Goal: Task Accomplishment & Management: Manage account settings

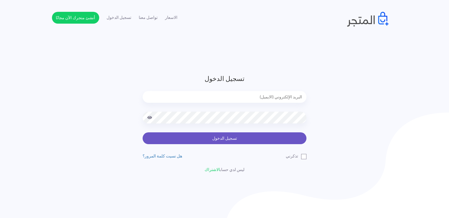
type input "[EMAIL_ADDRESS][DOMAIN_NAME]"
click at [214, 139] on button "تسجيل الدخول" at bounding box center [225, 138] width 164 height 12
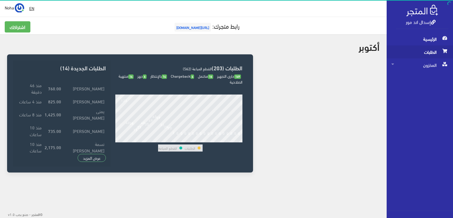
click at [423, 53] on span "الطلبات" at bounding box center [420, 51] width 57 height 13
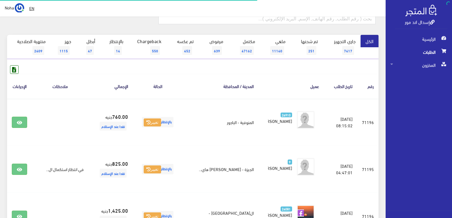
scroll to position [59, 0]
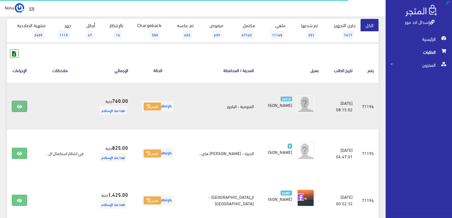
click at [20, 105] on icon at bounding box center [19, 106] width 5 height 5
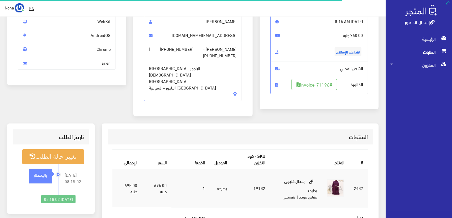
scroll to position [59, 0]
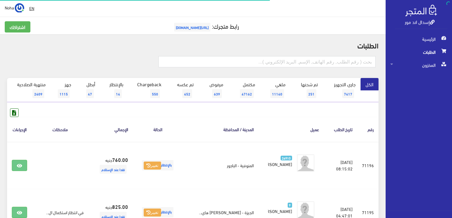
scroll to position [59, 0]
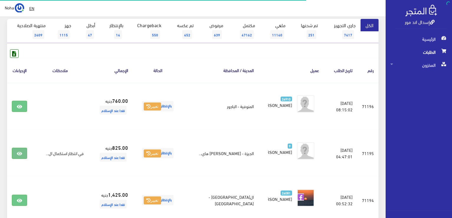
click at [19, 153] on icon at bounding box center [19, 153] width 5 height 5
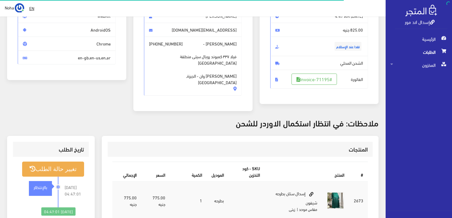
scroll to position [59, 0]
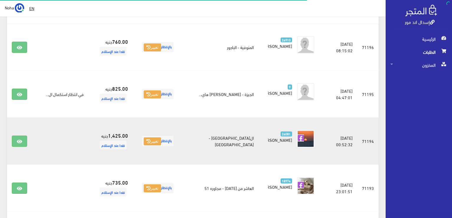
scroll to position [118, 0]
click at [20, 141] on icon at bounding box center [19, 141] width 5 height 5
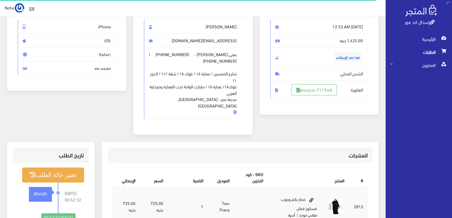
scroll to position [59, 0]
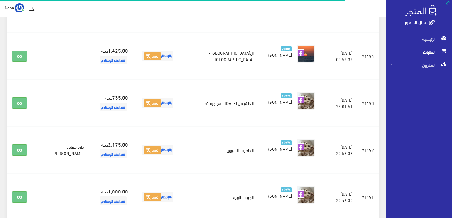
scroll to position [207, 0]
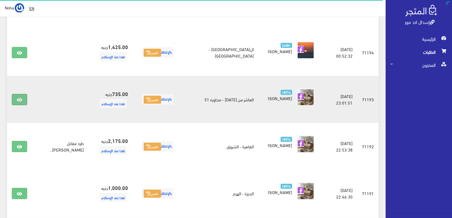
click at [19, 100] on icon at bounding box center [19, 99] width 5 height 5
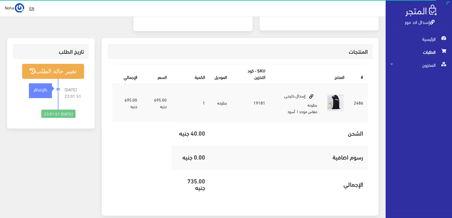
scroll to position [148, 0]
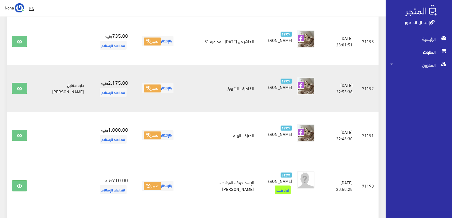
scroll to position [266, 0]
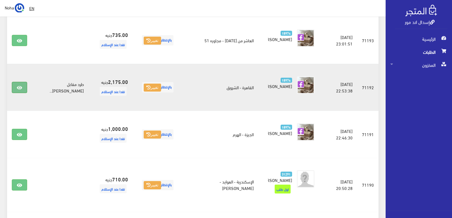
click at [19, 86] on icon at bounding box center [19, 87] width 5 height 5
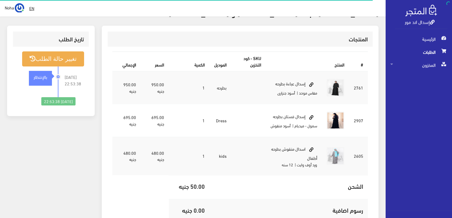
scroll to position [207, 0]
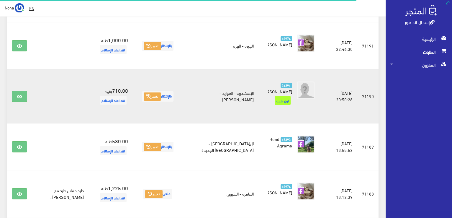
scroll to position [354, 0]
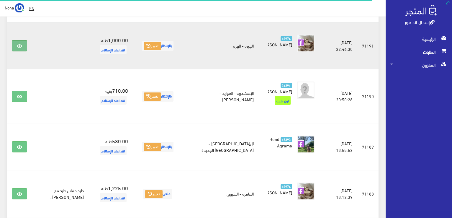
click at [20, 44] on icon at bounding box center [19, 46] width 5 height 5
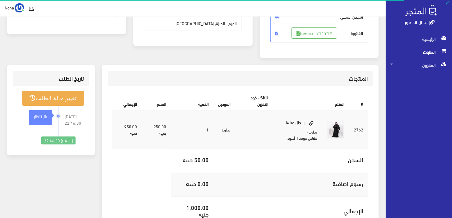
scroll to position [118, 0]
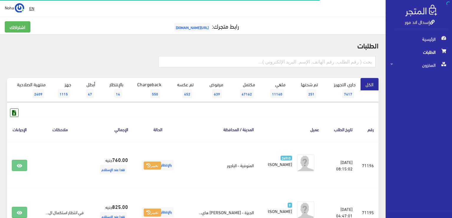
scroll to position [443, 0]
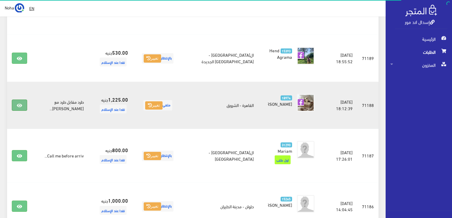
click at [19, 103] on icon at bounding box center [19, 105] width 5 height 5
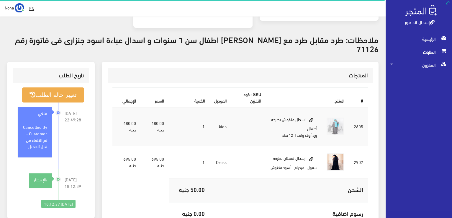
scroll to position [148, 0]
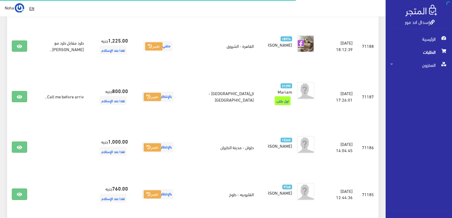
scroll to position [531, 0]
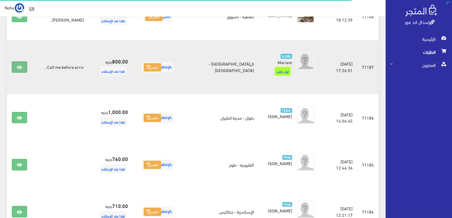
click at [19, 65] on icon at bounding box center [19, 67] width 5 height 5
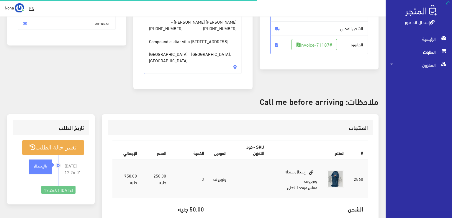
scroll to position [118, 0]
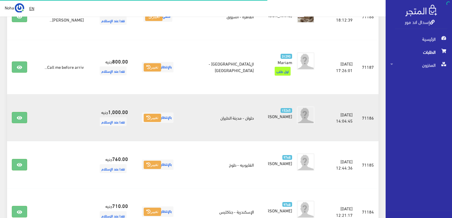
scroll to position [531, 0]
click at [22, 112] on link at bounding box center [19, 117] width 15 height 11
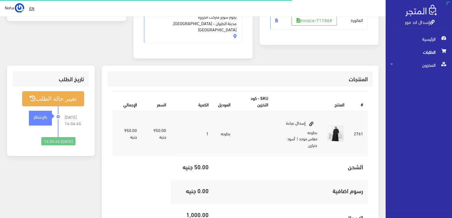
scroll to position [148, 0]
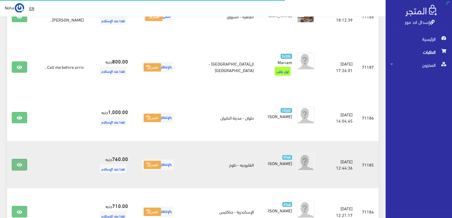
scroll to position [531, 0]
click at [16, 159] on link at bounding box center [19, 164] width 15 height 11
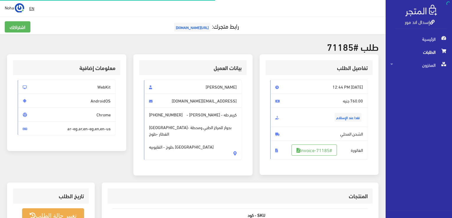
scroll to position [118, 0]
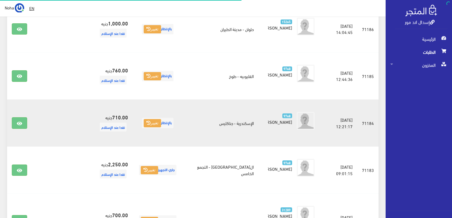
scroll to position [620, 0]
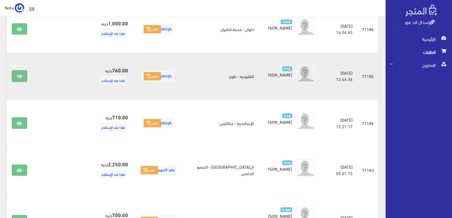
click at [17, 70] on link at bounding box center [19, 75] width 15 height 11
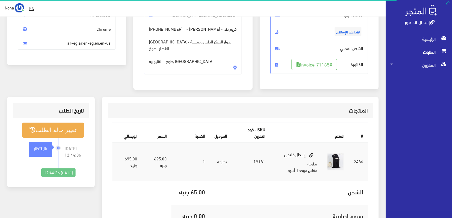
scroll to position [148, 0]
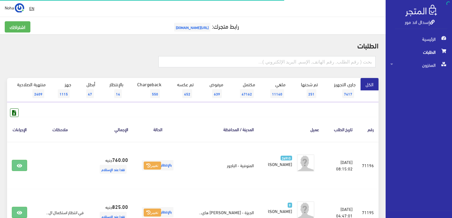
scroll to position [620, 0]
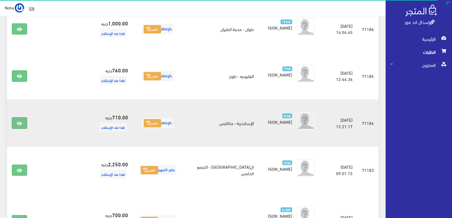
click at [18, 121] on icon at bounding box center [19, 123] width 5 height 5
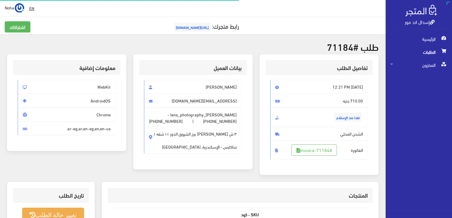
scroll to position [148, 0]
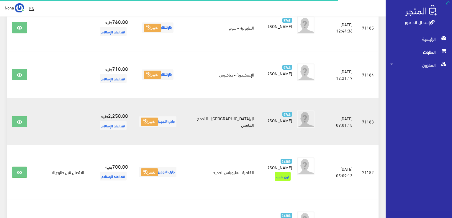
scroll to position [679, 0]
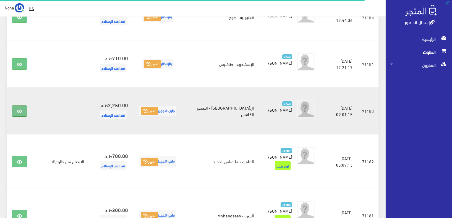
click at [20, 109] on icon at bounding box center [19, 111] width 5 height 5
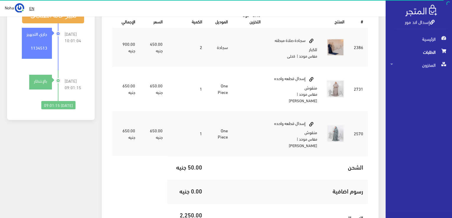
scroll to position [236, 0]
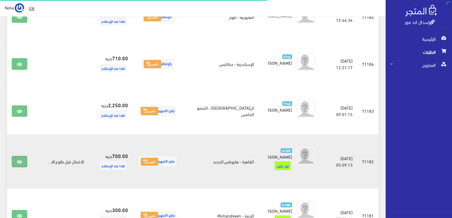
scroll to position [679, 0]
click at [15, 156] on link at bounding box center [19, 161] width 15 height 11
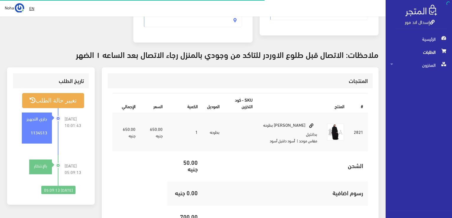
scroll to position [148, 0]
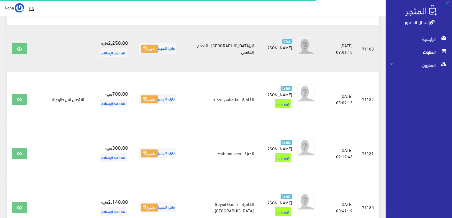
scroll to position [767, 0]
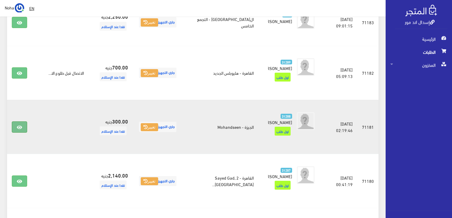
click at [19, 125] on icon at bounding box center [19, 127] width 5 height 5
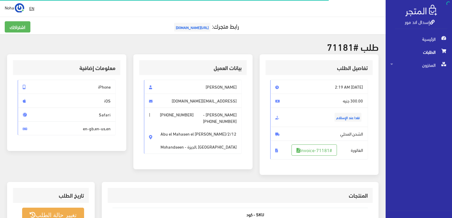
scroll to position [118, 0]
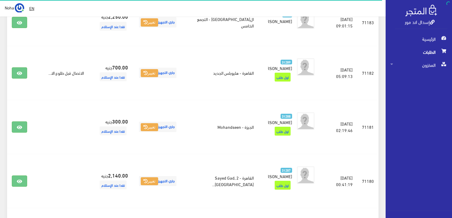
scroll to position [826, 0]
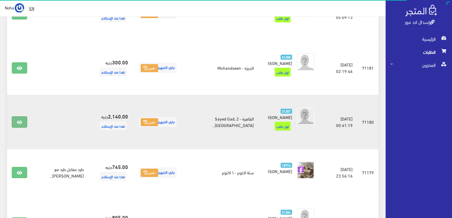
click at [19, 120] on icon at bounding box center [19, 122] width 5 height 5
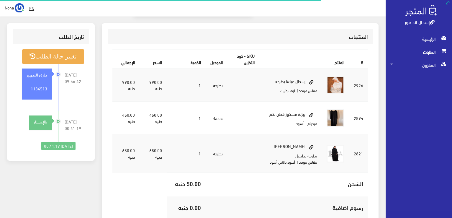
scroll to position [177, 0]
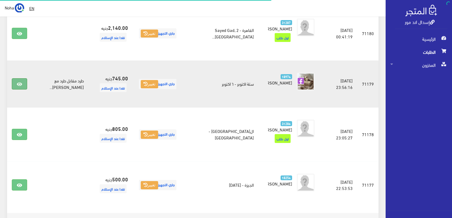
scroll to position [915, 0]
click at [16, 78] on link at bounding box center [19, 83] width 15 height 11
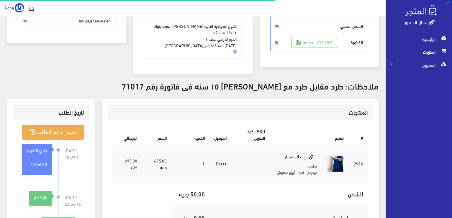
scroll to position [118, 0]
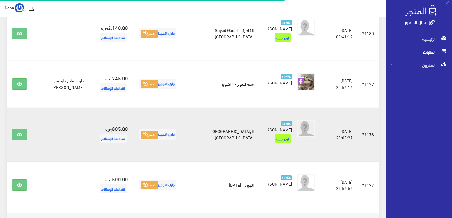
scroll to position [915, 0]
click at [18, 132] on icon at bounding box center [19, 134] width 5 height 5
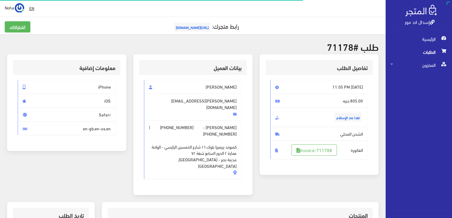
scroll to position [148, 0]
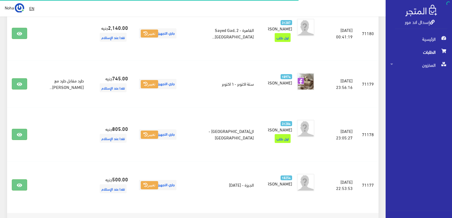
scroll to position [915, 0]
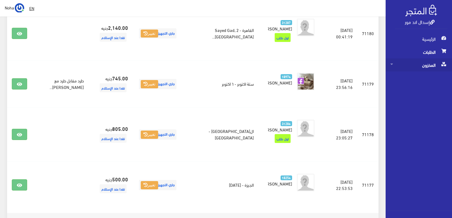
click at [424, 65] on span "المخزون" at bounding box center [418, 64] width 57 height 13
click at [420, 76] on span "المخزون" at bounding box center [412, 77] width 45 height 13
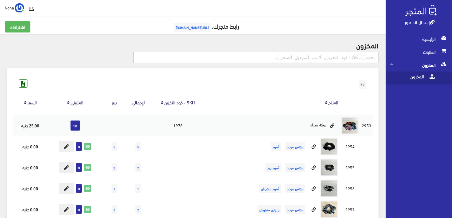
click at [354, 56] on input "text" at bounding box center [255, 57] width 245 height 11
type input "t"
type input "فراشه"
click at [330, 56] on input "فراشه" at bounding box center [255, 57] width 245 height 11
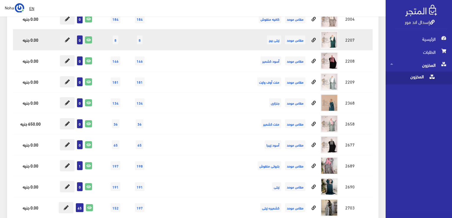
scroll to position [325, 0]
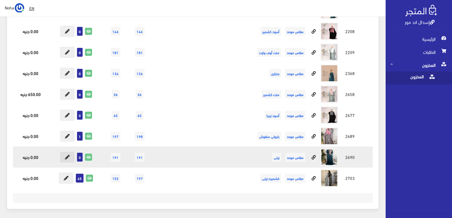
click at [67, 157] on icon at bounding box center [67, 157] width 5 height 5
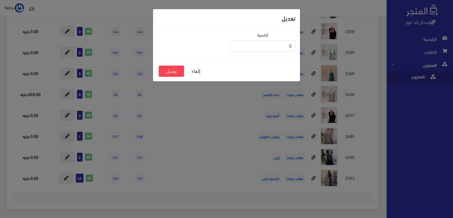
click at [284, 46] on input "0" at bounding box center [263, 45] width 66 height 11
type input "0"
type input "35"
click at [174, 71] on button "تعديل" at bounding box center [171, 71] width 25 height 11
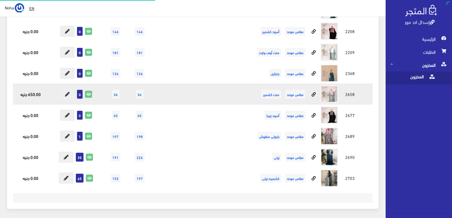
scroll to position [325, 0]
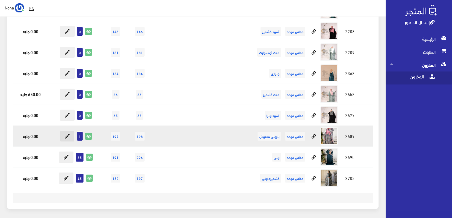
click at [67, 134] on icon at bounding box center [67, 136] width 5 height 5
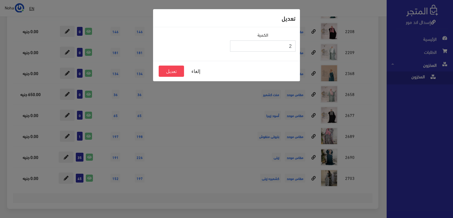
type input "2"
click at [236, 45] on input "2" at bounding box center [263, 45] width 66 height 11
click at [166, 72] on button "تعديل" at bounding box center [171, 71] width 25 height 11
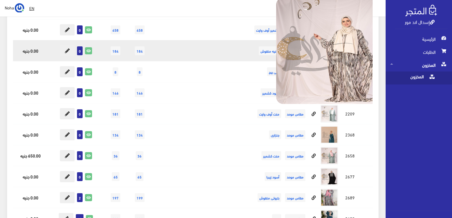
scroll to position [236, 0]
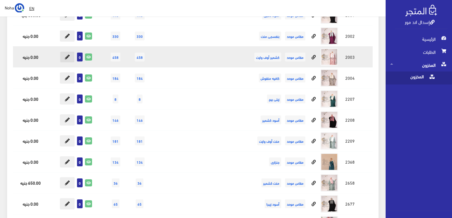
click at [64, 57] on button at bounding box center [67, 56] width 15 height 11
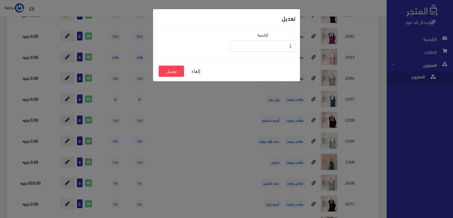
click at [235, 44] on input "1" at bounding box center [263, 45] width 66 height 11
type input "2"
click at [235, 44] on input "2" at bounding box center [263, 45] width 66 height 11
click at [178, 71] on button "تعديل" at bounding box center [171, 71] width 25 height 11
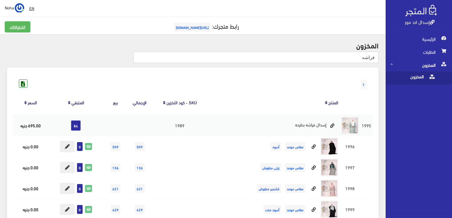
click at [358, 57] on input "فراشه" at bounding box center [255, 57] width 245 height 11
type input "ف"
type input "[PERSON_NAME]"
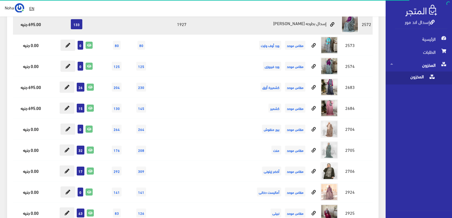
scroll to position [118, 0]
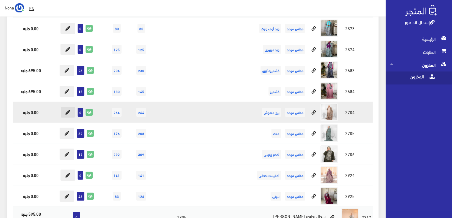
click at [69, 113] on icon at bounding box center [68, 112] width 5 height 5
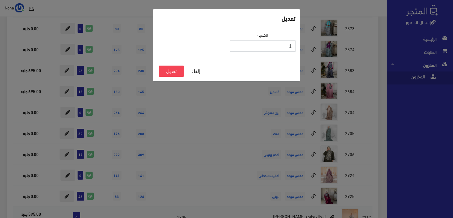
click at [237, 44] on input "1" at bounding box center [263, 45] width 66 height 11
type input "2"
click at [237, 44] on input "2" at bounding box center [263, 45] width 66 height 11
click at [171, 71] on button "تعديل" at bounding box center [171, 71] width 25 height 11
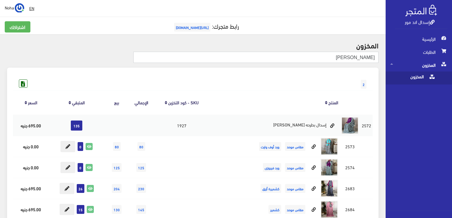
drag, startPoint x: 342, startPoint y: 57, endPoint x: 393, endPoint y: 60, distance: 50.9
type input "خليجى"
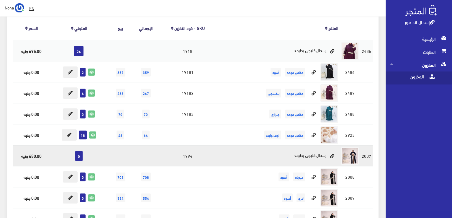
scroll to position [89, 0]
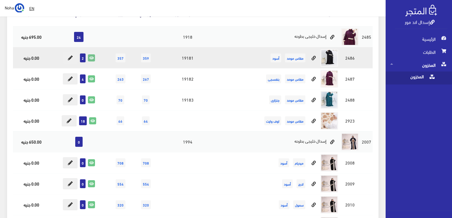
click at [91, 55] on icon at bounding box center [91, 58] width 6 height 6
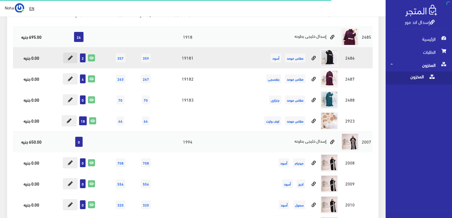
click at [73, 55] on button at bounding box center [70, 57] width 15 height 11
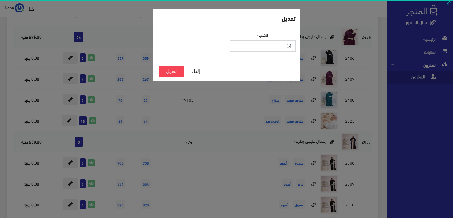
click at [235, 43] on input "14" at bounding box center [263, 45] width 66 height 11
click at [235, 43] on input "15" at bounding box center [263, 45] width 66 height 11
click at [235, 43] on input "16" at bounding box center [263, 45] width 66 height 11
click at [235, 43] on input "17" at bounding box center [263, 45] width 66 height 11
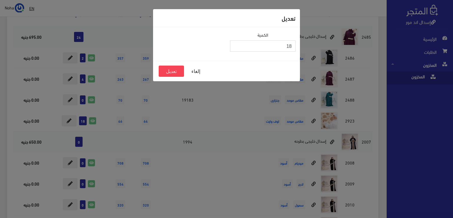
click at [235, 43] on input "18" at bounding box center [263, 45] width 66 height 11
click at [235, 43] on input "19" at bounding box center [263, 45] width 66 height 11
click at [235, 43] on input "20" at bounding box center [263, 45] width 66 height 11
click at [235, 43] on input "21" at bounding box center [263, 45] width 66 height 11
click at [235, 43] on input "22" at bounding box center [263, 45] width 66 height 11
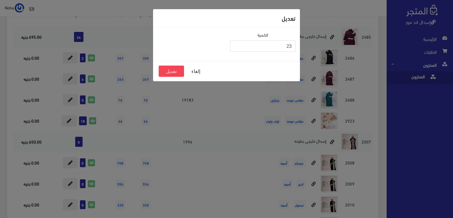
click at [235, 43] on input "23" at bounding box center [263, 45] width 66 height 11
click at [235, 43] on input "24" at bounding box center [263, 45] width 66 height 11
type input "25"
click at [235, 43] on input "25" at bounding box center [263, 45] width 66 height 11
click at [167, 69] on button "تعديل" at bounding box center [171, 71] width 25 height 11
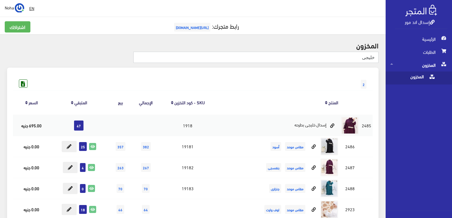
drag, startPoint x: 319, startPoint y: 56, endPoint x: 453, endPoint y: 70, distance: 134.7
click at [452, 70] on html "إسدال اند مور الرئيسية الطلبات" at bounding box center [226, 109] width 452 height 218
type input "فستان"
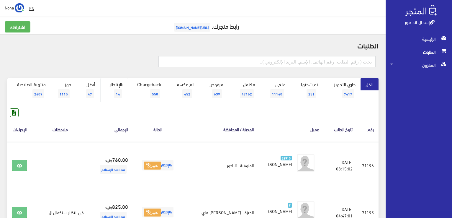
click at [120, 88] on link "بالإنتظار 14" at bounding box center [114, 90] width 28 height 24
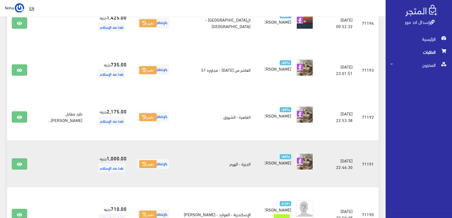
scroll to position [295, 0]
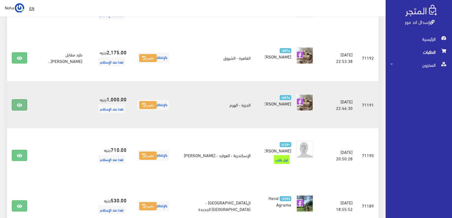
click at [22, 109] on link at bounding box center [19, 104] width 15 height 11
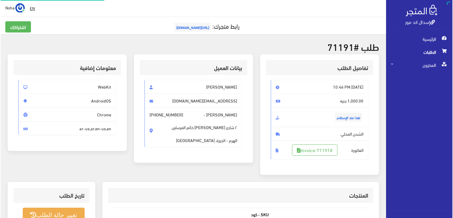
scroll to position [118, 0]
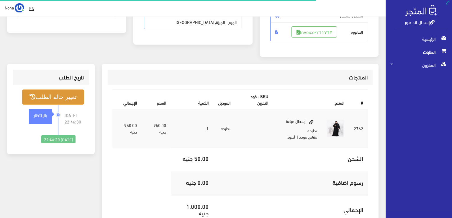
click at [60, 99] on button "تغيير حالة الطلب" at bounding box center [53, 96] width 62 height 15
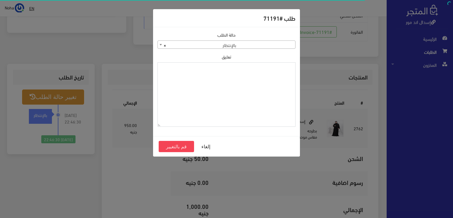
click at [254, 77] on textarea "تعليق" at bounding box center [227, 94] width 138 height 65
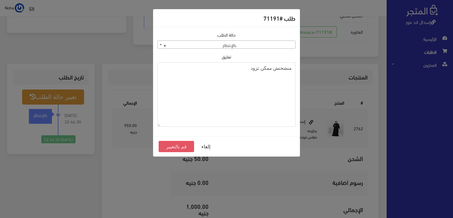
type textarea "منشحنش ممكن تزود"
click at [183, 145] on button "قم بالتغيير" at bounding box center [176, 146] width 35 height 11
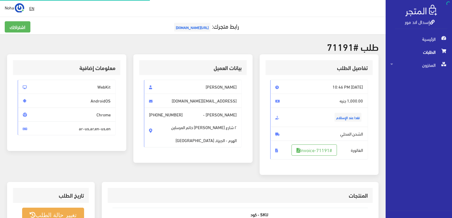
scroll to position [116, 0]
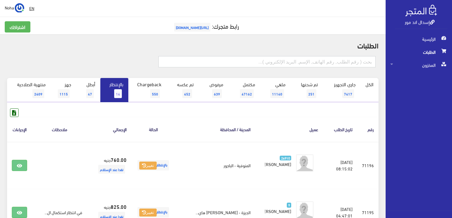
click at [315, 64] on input "text" at bounding box center [266, 61] width 217 height 11
type input "71035"
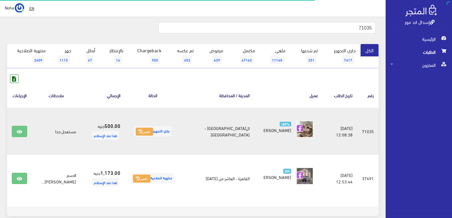
scroll to position [59, 0]
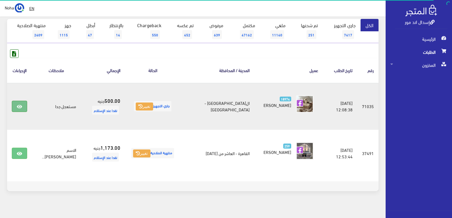
click at [23, 104] on link at bounding box center [19, 106] width 15 height 11
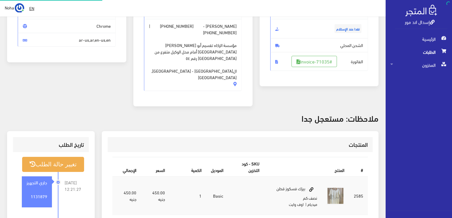
scroll to position [89, 0]
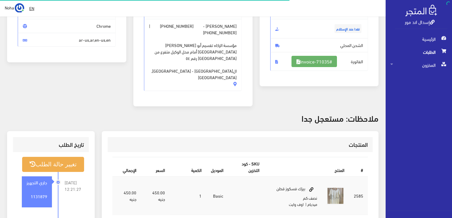
click at [321, 61] on link "#Invoice-71035" at bounding box center [314, 61] width 45 height 11
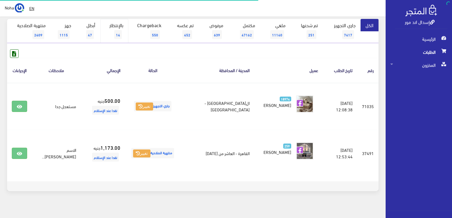
scroll to position [59, 0]
click at [125, 32] on link "بالإنتظار 14" at bounding box center [114, 31] width 28 height 24
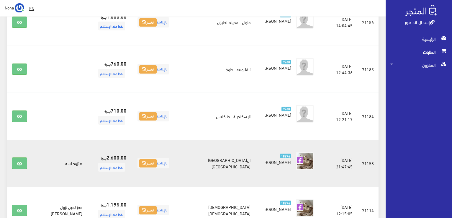
scroll to position [576, 0]
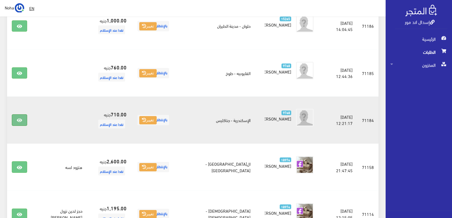
click at [18, 115] on link at bounding box center [19, 119] width 15 height 11
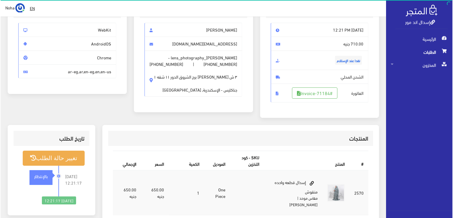
scroll to position [89, 0]
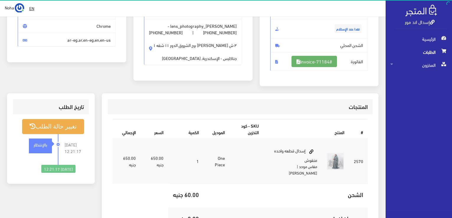
click at [321, 59] on link "#Invoice-71184" at bounding box center [314, 61] width 45 height 11
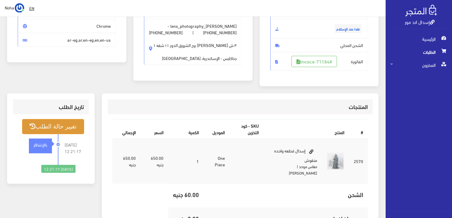
click at [60, 134] on button "تغيير حالة الطلب" at bounding box center [53, 126] width 62 height 15
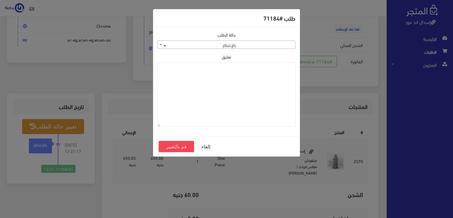
click at [264, 45] on span "× بالإنتظار" at bounding box center [227, 45] width 138 height 8
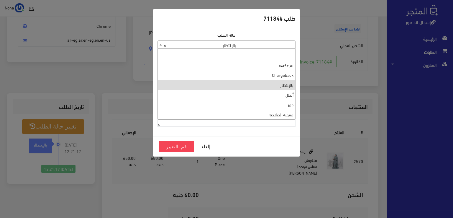
scroll to position [0, 0]
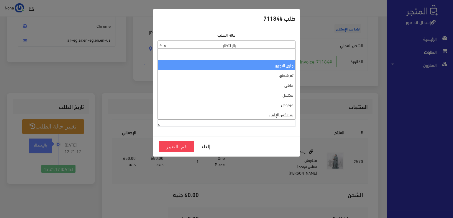
select select "1"
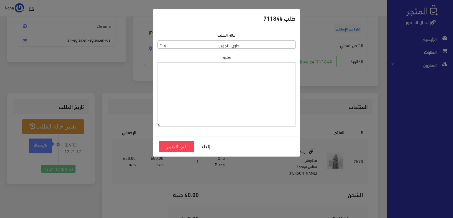
drag, startPoint x: 272, startPoint y: 75, endPoint x: 263, endPoint y: 65, distance: 13.2
drag, startPoint x: 263, startPoint y: 65, endPoint x: 220, endPoint y: 98, distance: 54.8
click at [220, 98] on textarea "تعليق" at bounding box center [227, 94] width 138 height 65
click at [291, 71] on textarea "1134514" at bounding box center [227, 94] width 138 height 65
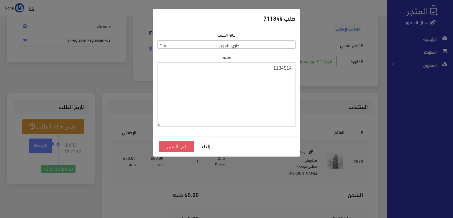
type textarea "1134514"
click at [183, 146] on button "قم بالتغيير" at bounding box center [176, 146] width 35 height 11
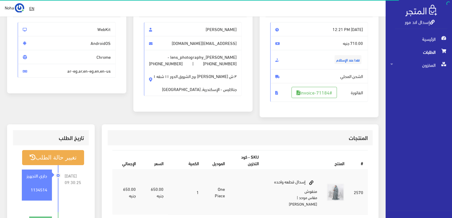
scroll to position [59, 0]
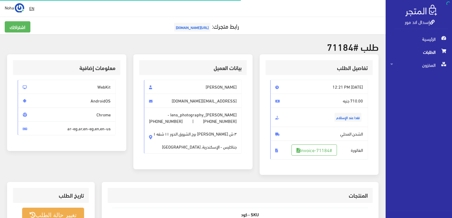
scroll to position [85, 0]
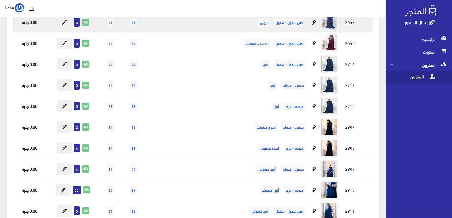
scroll to position [1475, 0]
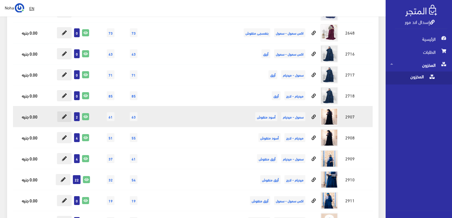
click at [60, 113] on button at bounding box center [64, 116] width 15 height 11
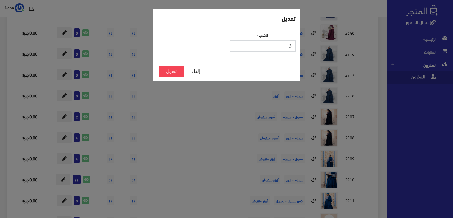
type input "3"
click at [235, 44] on input "3" at bounding box center [263, 45] width 66 height 11
click at [176, 70] on button "تعديل" at bounding box center [171, 71] width 25 height 11
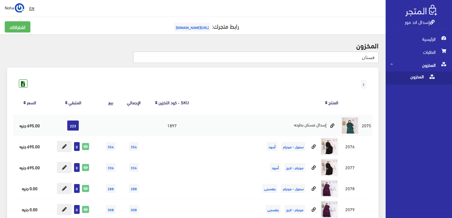
drag, startPoint x: 352, startPoint y: 58, endPoint x: 452, endPoint y: 88, distance: 103.8
click at [452, 88] on html "إسدال اند مور الرئيسية الطلبات" at bounding box center [226, 109] width 452 height 218
type input "دانتيل"
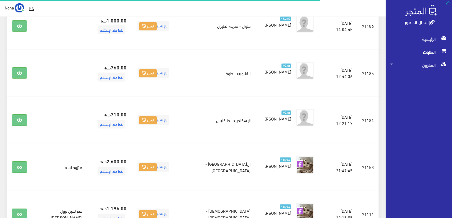
scroll to position [576, 0]
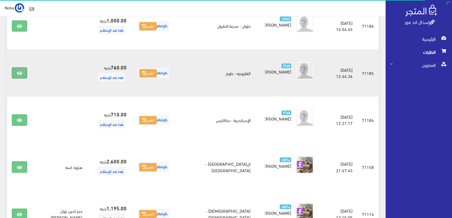
click at [21, 71] on icon at bounding box center [19, 73] width 5 height 5
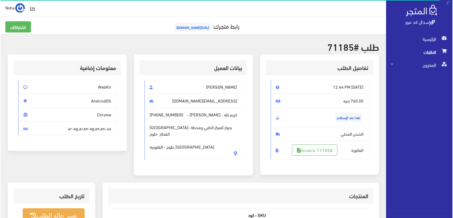
scroll to position [59, 0]
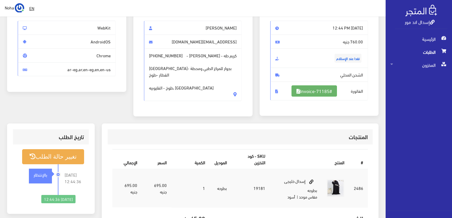
click at [305, 90] on link "#Invoice-71185" at bounding box center [314, 90] width 45 height 11
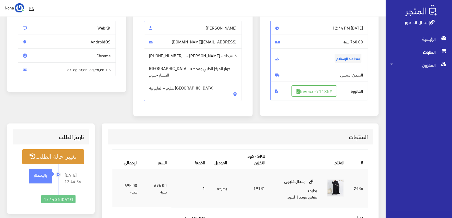
click at [59, 158] on button "تغيير حالة الطلب" at bounding box center [53, 156] width 62 height 15
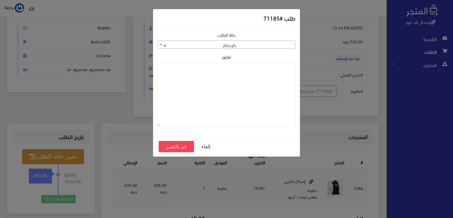
click at [225, 49] on body "إسدال اند مور الرئيسية الطلبات EN" at bounding box center [226, 137] width 453 height 393
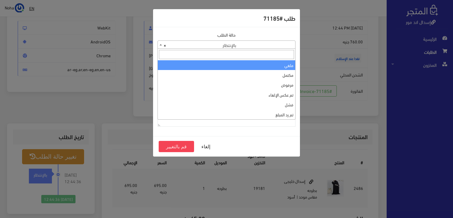
scroll to position [0, 0]
select select "1"
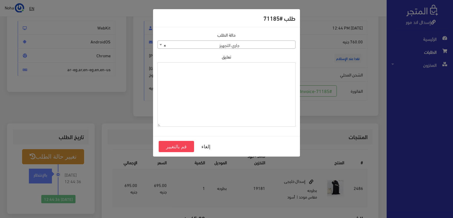
paste textarea "1134514"
type textarea "1134514"
click at [174, 148] on button "قم بالتغيير" at bounding box center [176, 146] width 35 height 11
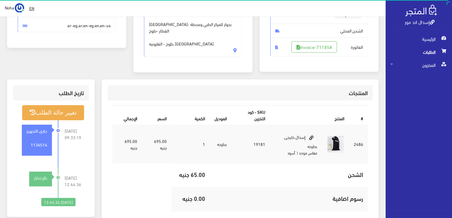
scroll to position [118, 0]
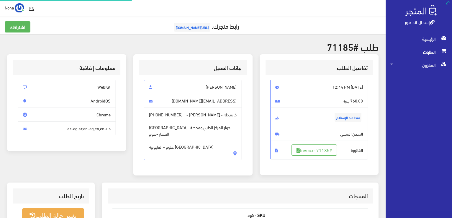
scroll to position [59, 0]
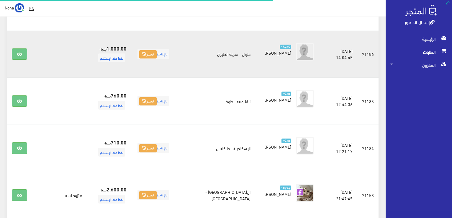
scroll to position [546, 0]
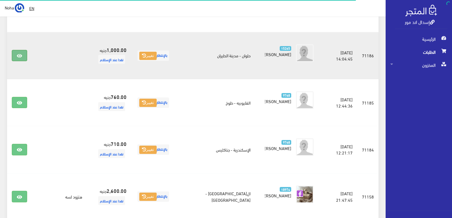
click at [19, 53] on icon at bounding box center [19, 55] width 5 height 5
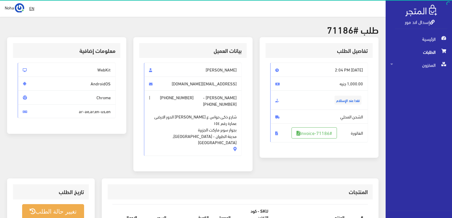
scroll to position [30, 0]
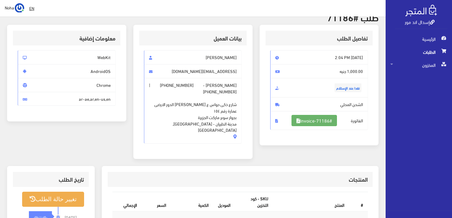
click at [319, 121] on link "#Invoice-71186" at bounding box center [314, 120] width 45 height 11
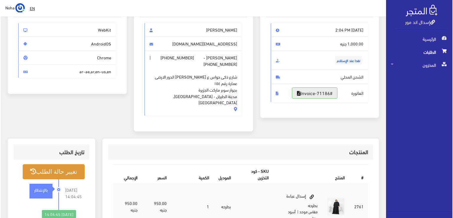
scroll to position [89, 0]
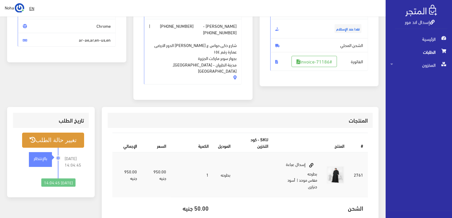
click at [61, 132] on button "تغيير حالة الطلب" at bounding box center [53, 139] width 62 height 15
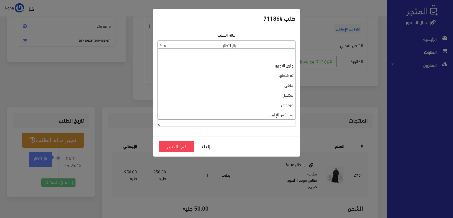
click at [240, 44] on span "× بالإنتظار" at bounding box center [227, 45] width 138 height 8
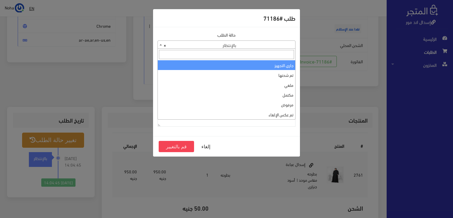
drag, startPoint x: 265, startPoint y: 64, endPoint x: 269, endPoint y: 62, distance: 5.0
select select "1"
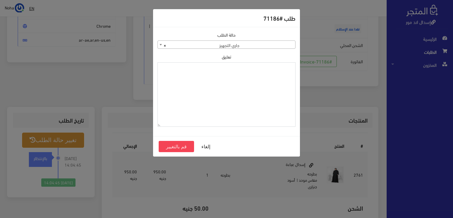
paste textarea "1134514"
type textarea "1134514"
click at [182, 146] on button "قم بالتغيير" at bounding box center [176, 146] width 35 height 11
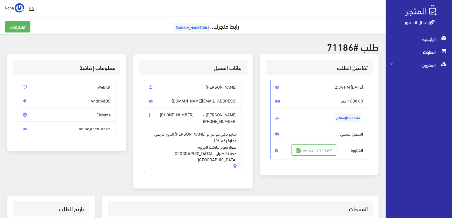
scroll to position [177, 0]
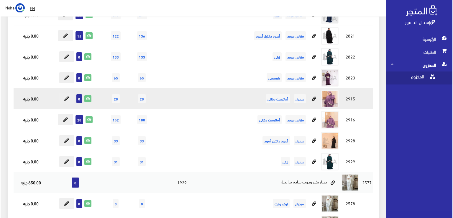
scroll to position [531, 0]
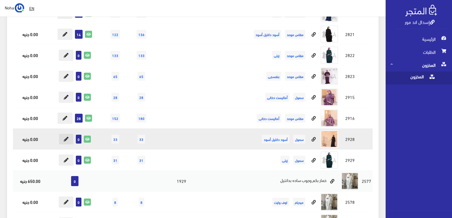
click at [64, 138] on icon at bounding box center [66, 139] width 5 height 5
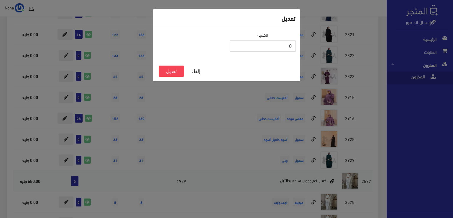
click at [236, 43] on input "0" at bounding box center [263, 45] width 66 height 11
type input "1"
click at [236, 43] on input "1" at bounding box center [263, 45] width 66 height 11
click at [174, 73] on button "تعديل" at bounding box center [171, 71] width 25 height 11
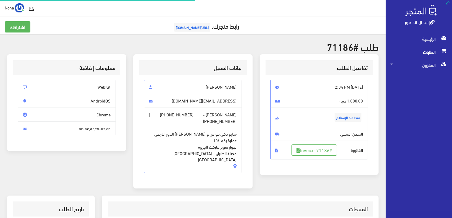
scroll to position [85, 0]
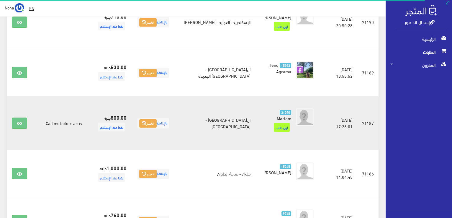
scroll to position [399, 0]
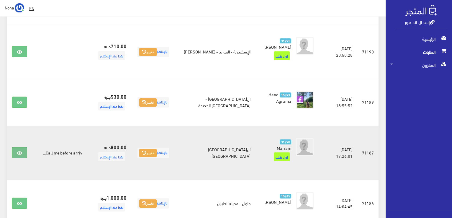
click at [17, 150] on icon at bounding box center [19, 152] width 5 height 5
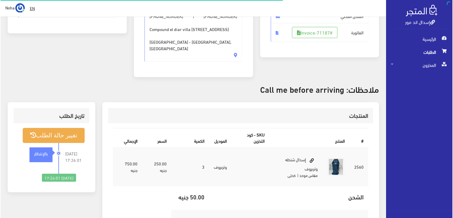
scroll to position [118, 0]
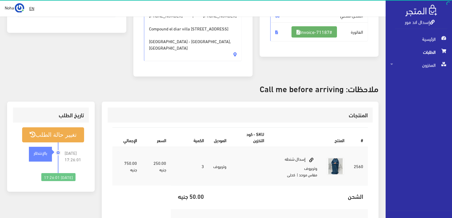
click at [302, 27] on link "#Invoice-71187" at bounding box center [314, 31] width 45 height 11
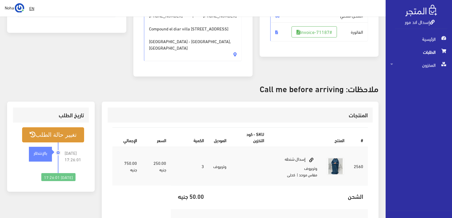
click at [73, 127] on button "تغيير حالة الطلب" at bounding box center [53, 134] width 62 height 15
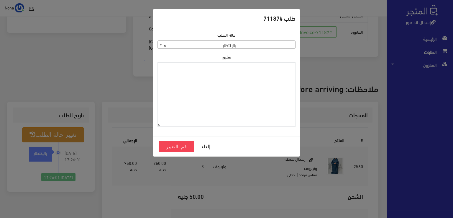
click at [277, 42] on span "× بالإنتظار" at bounding box center [227, 45] width 138 height 8
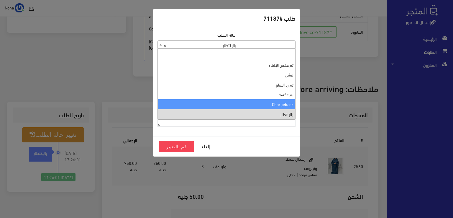
scroll to position [0, 0]
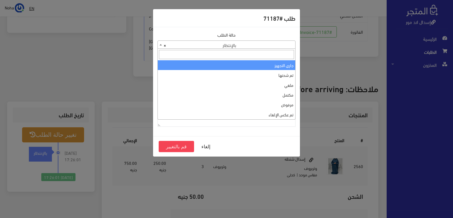
select select "1"
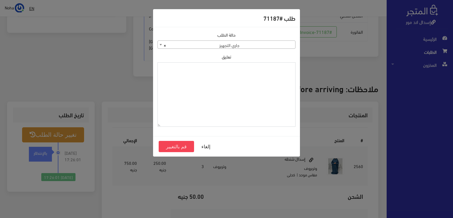
paste textarea "1134514"
type textarea "1134514"
click at [178, 148] on button "قم بالتغيير" at bounding box center [176, 146] width 35 height 11
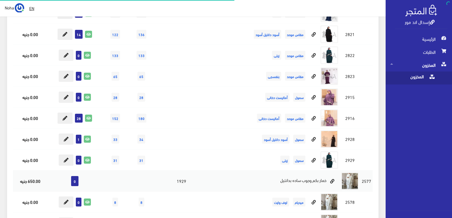
scroll to position [502, 0]
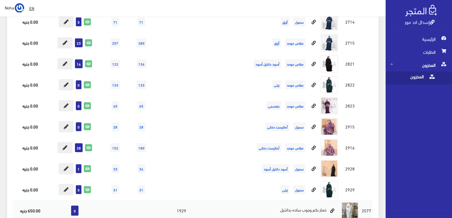
click at [429, 80] on span at bounding box center [431, 75] width 7 height 9
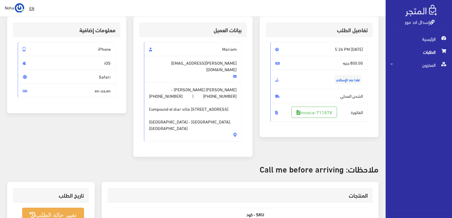
scroll to position [118, 0]
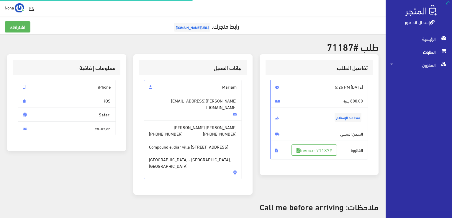
scroll to position [116, 0]
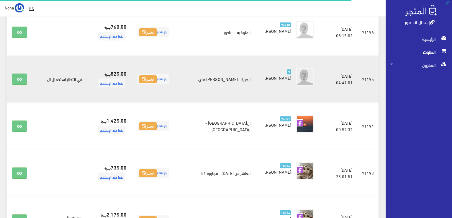
scroll to position [15, 0]
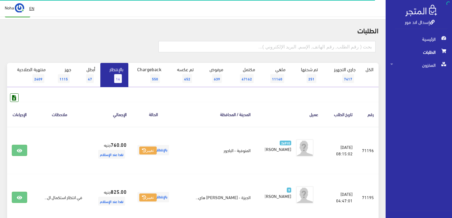
click at [117, 73] on link "بالإنتظار 14" at bounding box center [114, 75] width 28 height 24
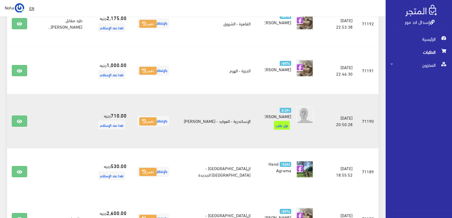
scroll to position [328, 0]
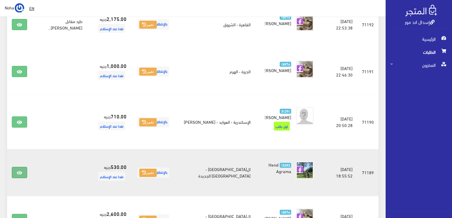
click at [16, 172] on link at bounding box center [19, 172] width 15 height 11
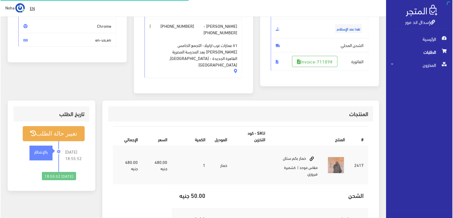
scroll to position [89, 0]
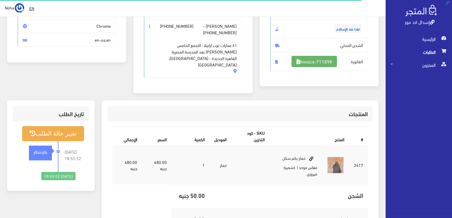
click at [321, 63] on link "#Invoice-71189" at bounding box center [314, 61] width 45 height 11
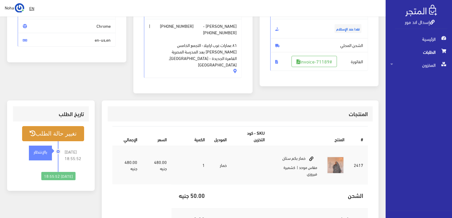
click at [61, 129] on button "تغيير حالة الطلب" at bounding box center [53, 133] width 62 height 15
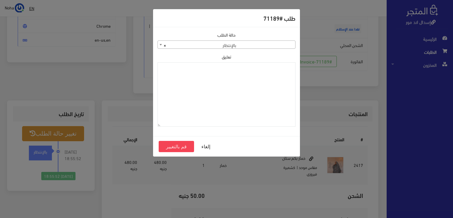
click at [284, 48] on body "إسدال اند مور الرئيسية الطلبات EN" at bounding box center [226, 110] width 453 height 399
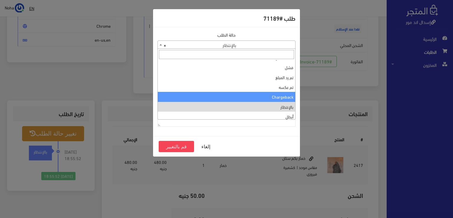
scroll to position [0, 0]
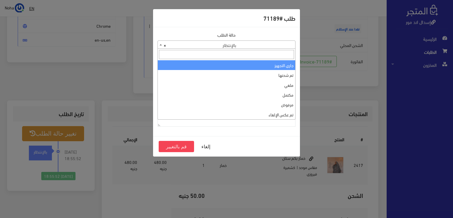
select select "1"
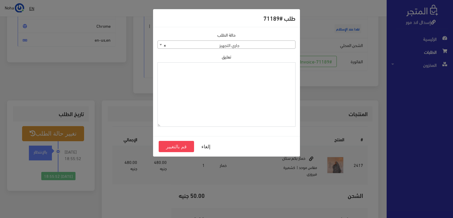
paste textarea "1134514"
type textarea "1134514"
click at [182, 146] on button "قم بالتغيير" at bounding box center [176, 146] width 35 height 11
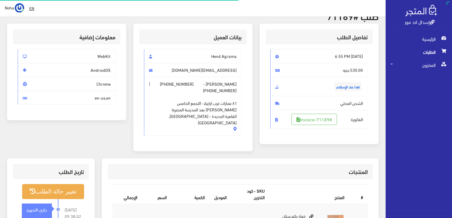
scroll to position [59, 0]
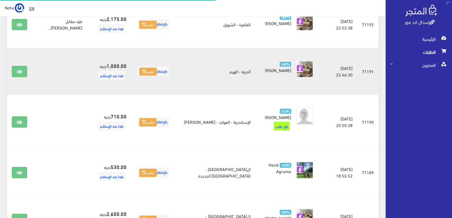
scroll to position [328, 0]
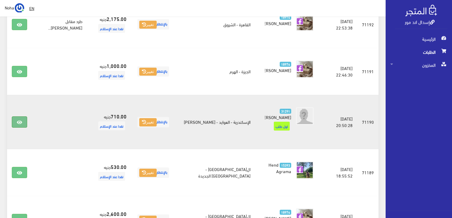
click at [21, 120] on icon at bounding box center [19, 122] width 5 height 5
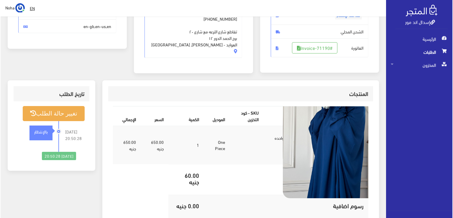
scroll to position [89, 0]
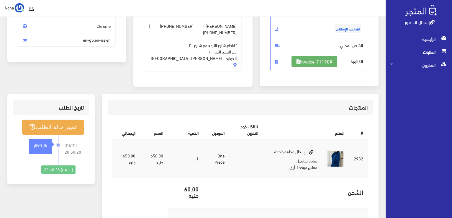
click at [323, 58] on link "#Invoice-71190" at bounding box center [314, 61] width 45 height 11
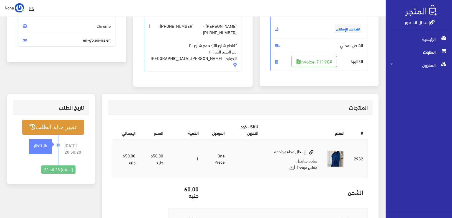
click at [71, 127] on button "تغيير حالة الطلب" at bounding box center [53, 127] width 62 height 15
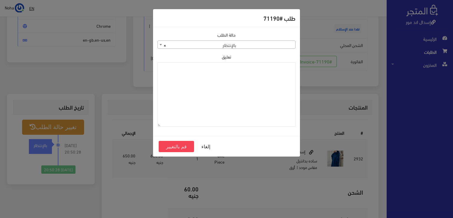
click at [252, 44] on span "× بالإنتظار" at bounding box center [227, 45] width 138 height 8
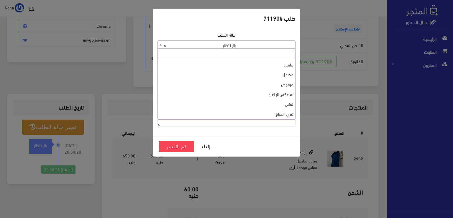
scroll to position [0, 0]
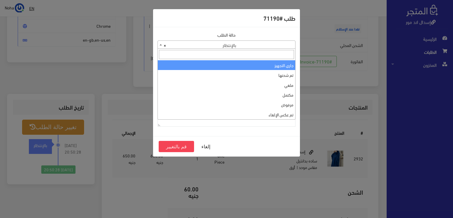
select select "1"
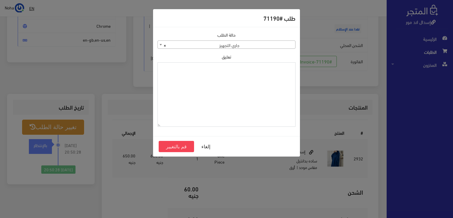
paste textarea "1134514"
type textarea "1134514"
click at [178, 145] on button "قم بالتغيير" at bounding box center [176, 146] width 35 height 11
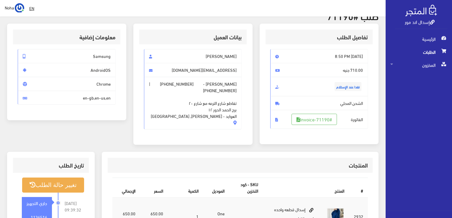
scroll to position [89, 0]
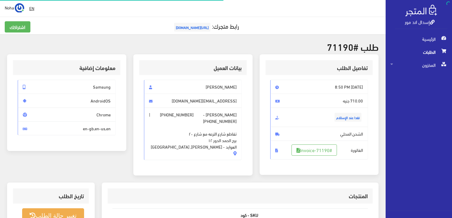
scroll to position [85, 0]
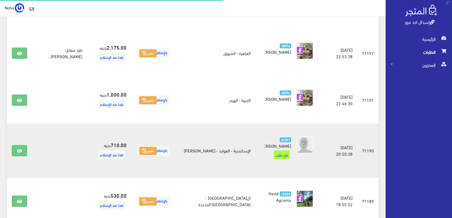
scroll to position [299, 0]
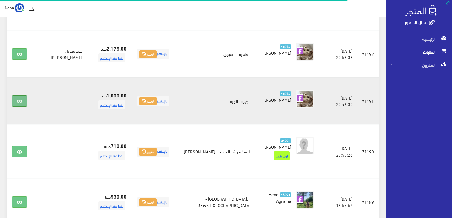
click at [23, 96] on link at bounding box center [19, 100] width 15 height 11
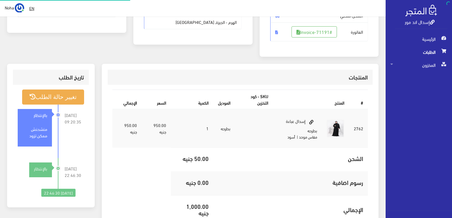
scroll to position [118, 0]
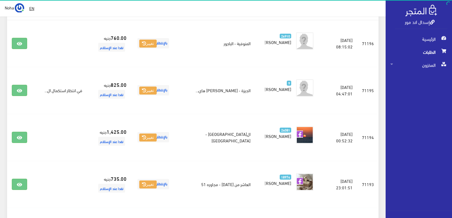
scroll to position [151, 0]
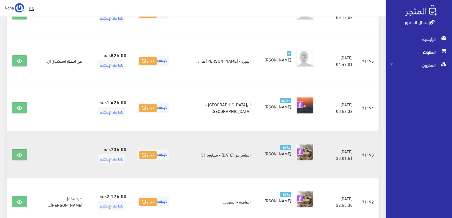
click at [16, 152] on link at bounding box center [19, 154] width 15 height 11
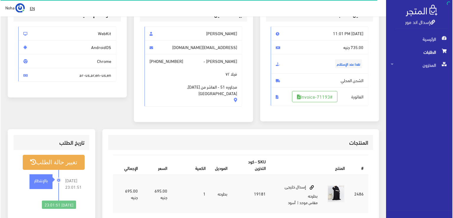
scroll to position [118, 0]
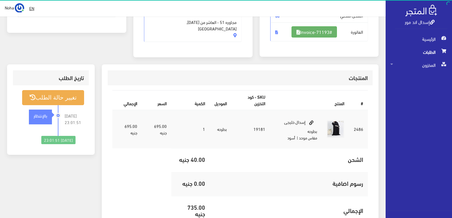
click at [315, 31] on link "#Invoice-71193" at bounding box center [314, 31] width 45 height 11
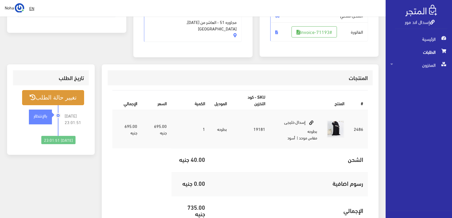
click at [69, 99] on button "تغيير حالة الطلب" at bounding box center [53, 97] width 62 height 15
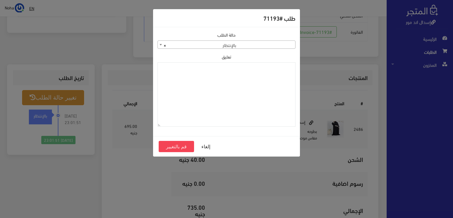
click at [274, 46] on span "× بالإنتظار" at bounding box center [227, 45] width 138 height 8
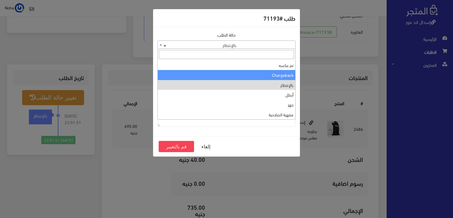
scroll to position [0, 0]
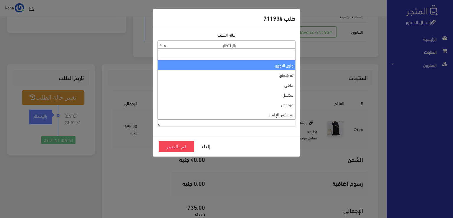
select select "1"
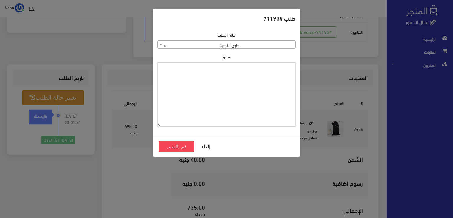
paste textarea "1134514"
type textarea "1134514"
click at [179, 148] on button "قم بالتغيير" at bounding box center [176, 146] width 35 height 11
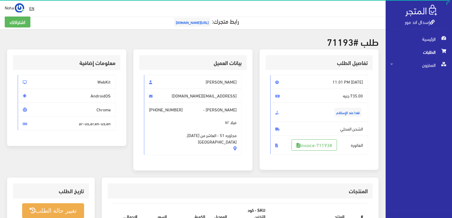
scroll to position [118, 0]
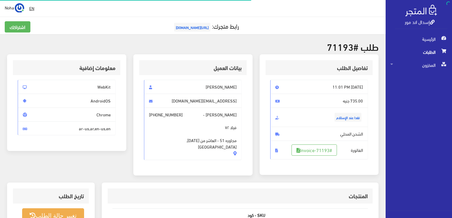
scroll to position [116, 0]
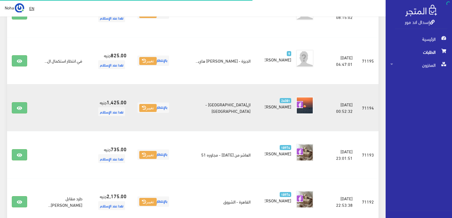
scroll to position [151, 0]
click at [17, 107] on icon at bounding box center [19, 108] width 5 height 5
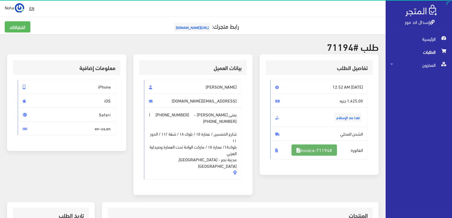
click at [303, 150] on link "#Invoice-71194" at bounding box center [314, 149] width 45 height 11
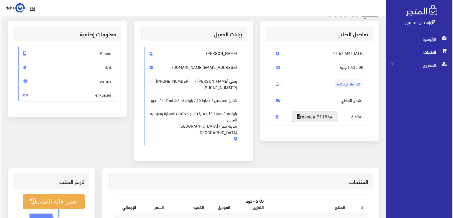
scroll to position [59, 0]
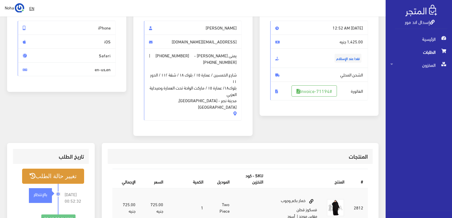
click at [62, 168] on button "تغيير حالة الطلب" at bounding box center [53, 175] width 62 height 15
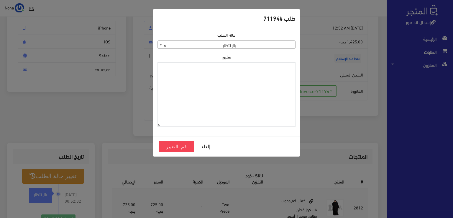
click at [283, 45] on span "× بالإنتظار" at bounding box center [227, 45] width 138 height 8
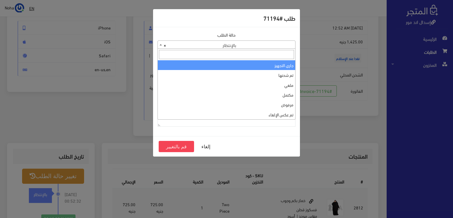
select select "1"
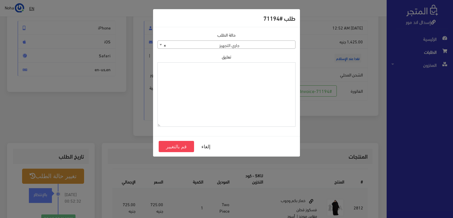
paste textarea "1134514"
type textarea "1134514"
click at [170, 146] on button "قم بالتغيير" at bounding box center [176, 146] width 35 height 11
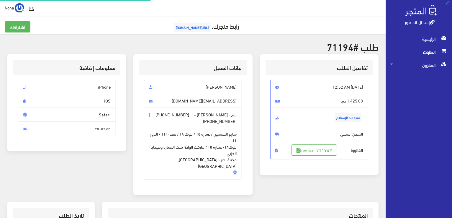
scroll to position [59, 0]
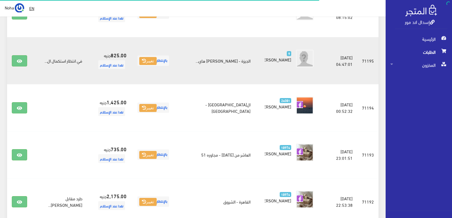
scroll to position [33, 0]
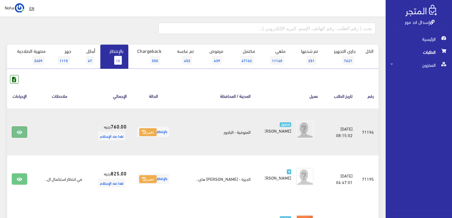
click at [20, 135] on link at bounding box center [19, 131] width 15 height 11
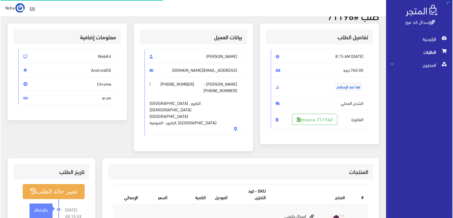
scroll to position [59, 0]
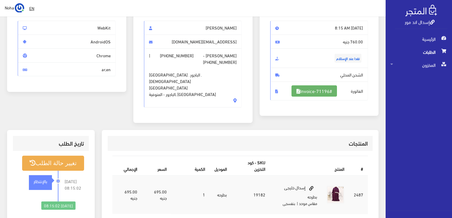
click at [327, 88] on link "#Invoice-71196" at bounding box center [314, 90] width 45 height 11
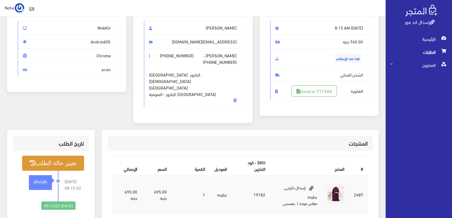
click at [70, 156] on button "تغيير حالة الطلب" at bounding box center [53, 163] width 62 height 15
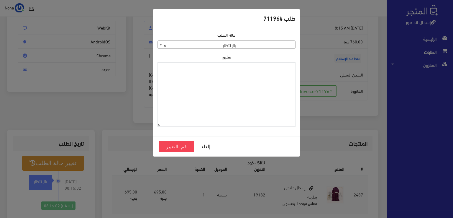
click at [208, 42] on span "× بالإنتظار" at bounding box center [227, 45] width 138 height 8
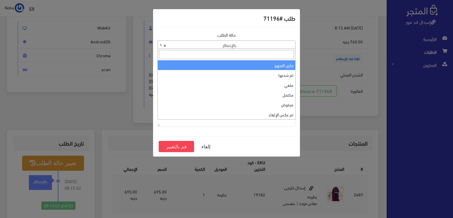
select select "1"
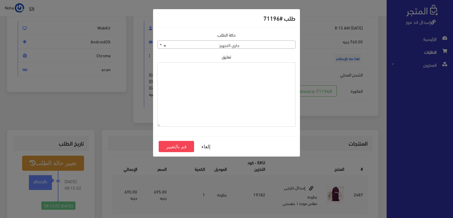
paste textarea "1134514"
type textarea "1134514"
click at [186, 144] on button "قم بالتغيير" at bounding box center [176, 146] width 35 height 11
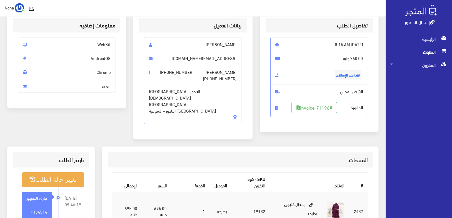
scroll to position [89, 0]
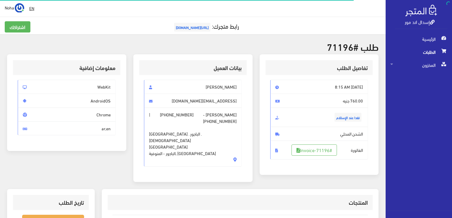
scroll to position [59, 0]
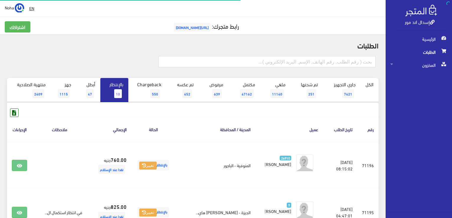
scroll to position [33, 0]
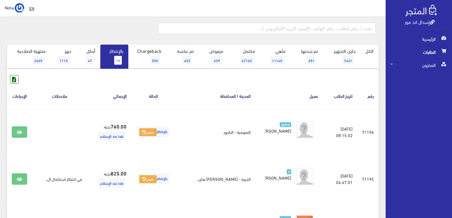
click at [122, 58] on link "بالإنتظار 10" at bounding box center [114, 57] width 28 height 24
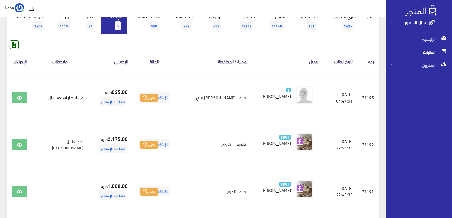
scroll to position [58, 0]
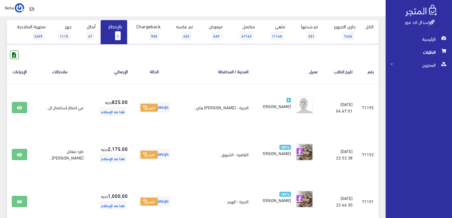
click at [120, 36] on span "5" at bounding box center [118, 35] width 6 height 9
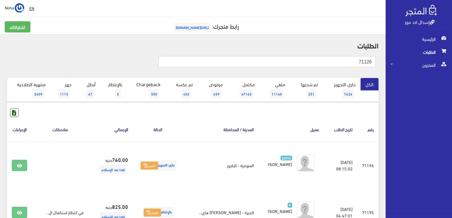
type input "71126"
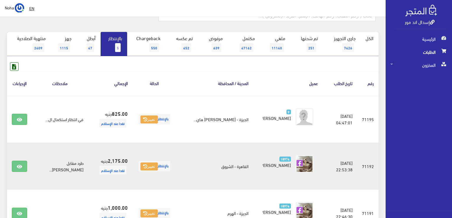
scroll to position [59, 0]
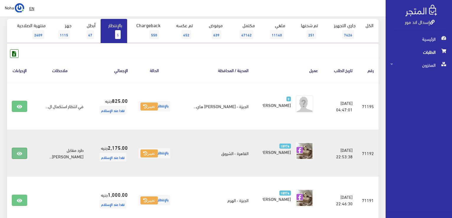
click at [20, 156] on link at bounding box center [19, 153] width 15 height 11
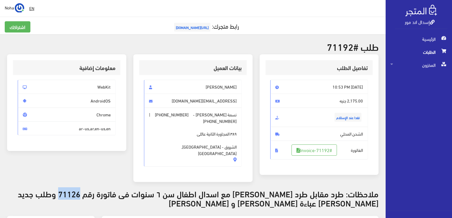
drag, startPoint x: 94, startPoint y: 188, endPoint x: 73, endPoint y: 184, distance: 21.4
click at [73, 189] on h3 "ملاحظات: طرد مقابل طرد [PERSON_NAME] مع اسدال اطفال سن ٦ سنوات فى فاتورة رقم 71…" at bounding box center [193, 198] width 372 height 18
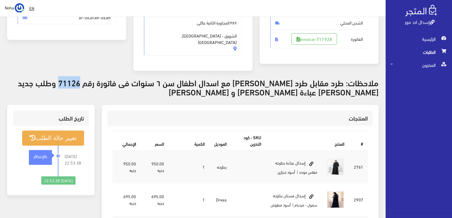
scroll to position [118, 0]
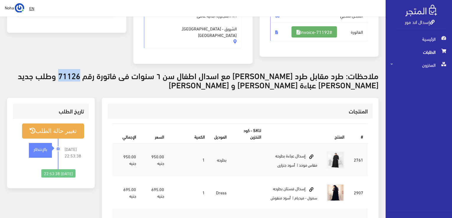
click at [323, 35] on link "#Invoice-71192" at bounding box center [314, 31] width 45 height 11
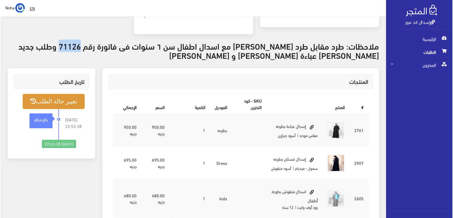
scroll to position [207, 0]
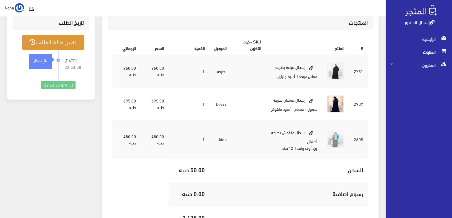
click at [60, 37] on button "تغيير حالة الطلب" at bounding box center [53, 42] width 62 height 15
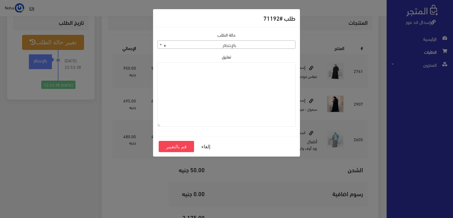
click at [243, 45] on span "× بالإنتظار" at bounding box center [227, 45] width 138 height 8
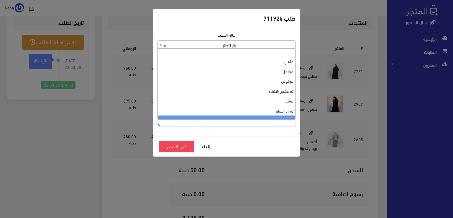
scroll to position [0, 0]
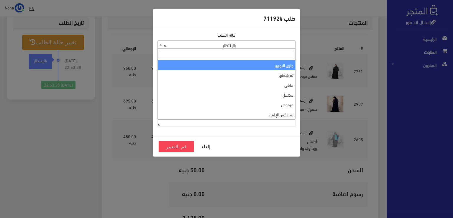
select select "1"
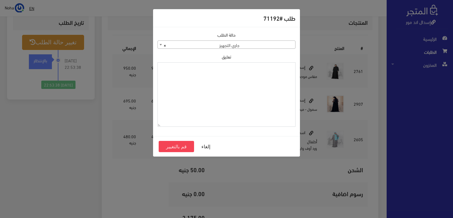
drag, startPoint x: 220, startPoint y: 103, endPoint x: 217, endPoint y: 104, distance: 3.1
paste textarea "1134514"
type textarea "1134514"
click at [181, 144] on button "قم بالتغيير" at bounding box center [176, 146] width 35 height 11
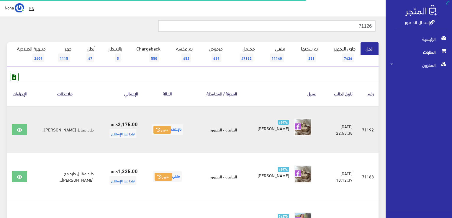
scroll to position [59, 0]
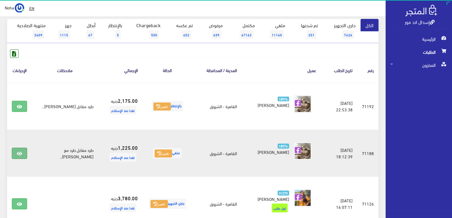
click at [24, 155] on link at bounding box center [19, 153] width 15 height 11
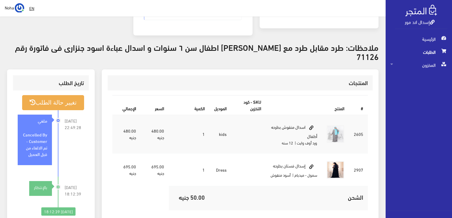
scroll to position [148, 0]
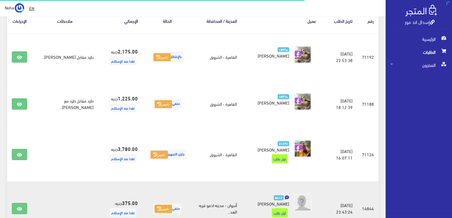
scroll to position [118, 0]
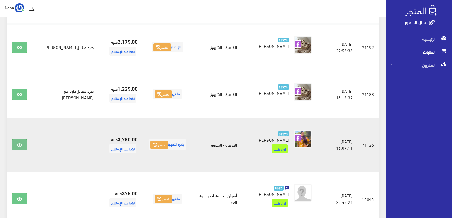
click at [24, 146] on link at bounding box center [19, 144] width 15 height 11
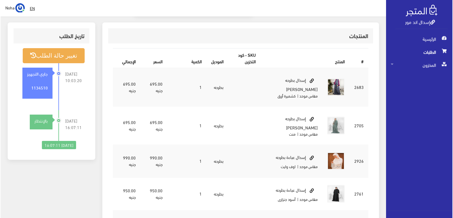
scroll to position [148, 0]
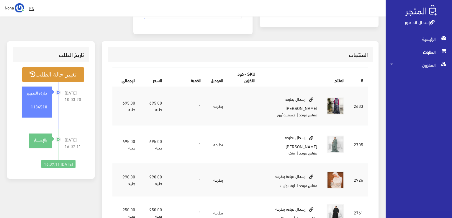
click at [77, 69] on button "تغيير حالة الطلب" at bounding box center [53, 74] width 62 height 15
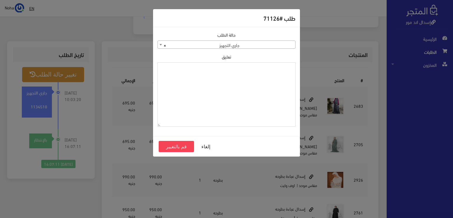
click at [254, 84] on textarea "تعليق" at bounding box center [227, 94] width 138 height 65
type textarea "هتبدل ال6سنوات فى اوردر 71192"
click at [174, 145] on button "قم بالتغيير" at bounding box center [176, 146] width 35 height 11
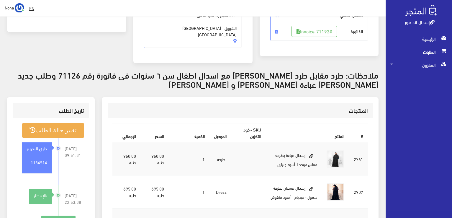
scroll to position [118, 0]
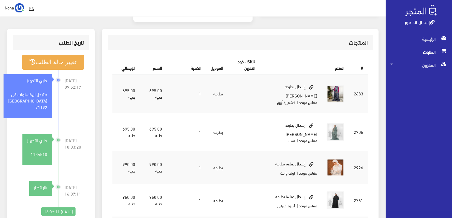
scroll to position [236, 0]
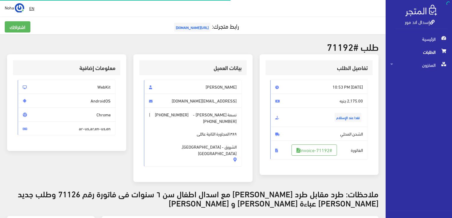
scroll to position [207, 0]
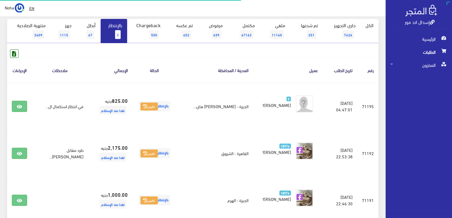
scroll to position [59, 0]
click at [122, 34] on link "بالإنتظار 5" at bounding box center [114, 31] width 27 height 24
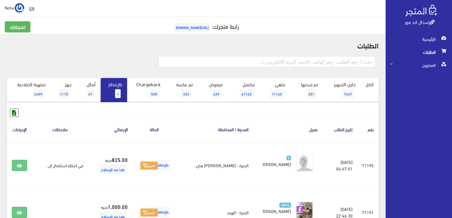
click at [112, 90] on link "بالإنتظار 4" at bounding box center [114, 90] width 27 height 24
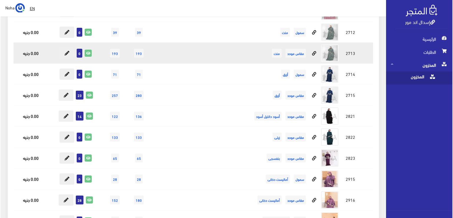
scroll to position [2774, 0]
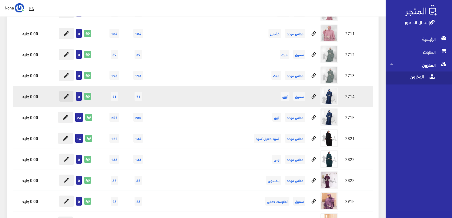
click at [66, 94] on icon at bounding box center [66, 96] width 5 height 5
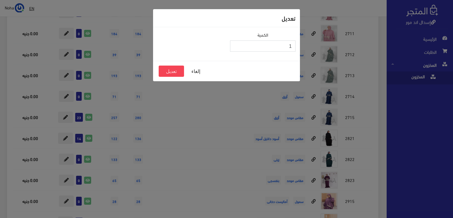
click at [234, 44] on input "1" at bounding box center [263, 45] width 66 height 11
type input "2"
click at [234, 44] on input "2" at bounding box center [263, 45] width 66 height 11
click at [175, 72] on button "تعديل" at bounding box center [171, 71] width 25 height 11
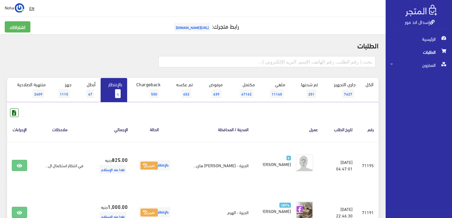
click at [109, 88] on link "بالإنتظار 4" at bounding box center [114, 90] width 27 height 24
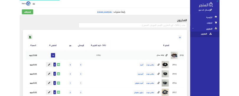
scroll to position [2774, 0]
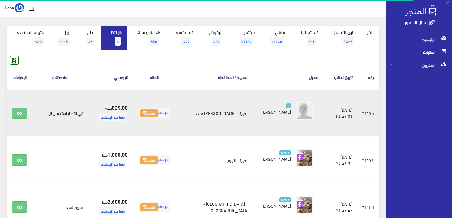
scroll to position [59, 0]
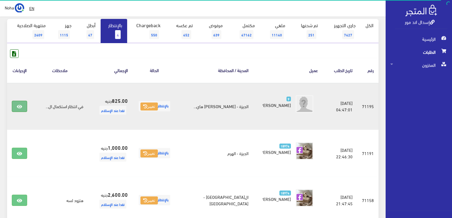
click at [20, 107] on icon at bounding box center [19, 106] width 5 height 5
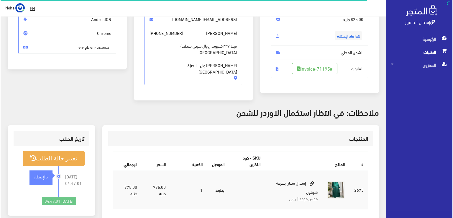
scroll to position [59, 0]
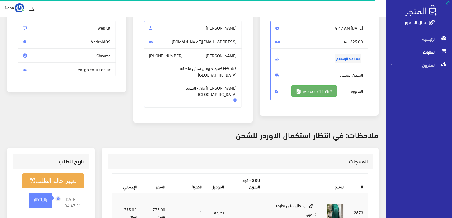
click at [307, 88] on link "#Invoice-71195" at bounding box center [314, 90] width 45 height 11
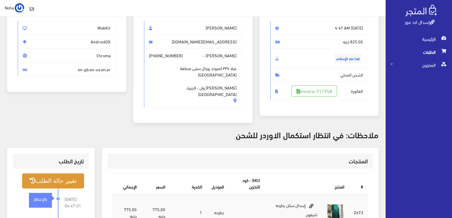
click at [70, 173] on button "تغيير حالة الطلب" at bounding box center [53, 180] width 62 height 15
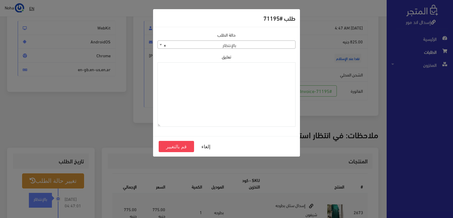
click at [249, 44] on span "× بالإنتظار" at bounding box center [227, 45] width 138 height 8
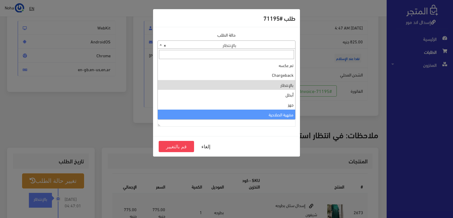
select select "14"
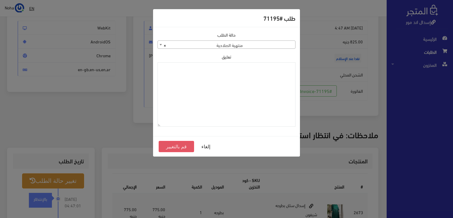
click at [180, 147] on button "قم بالتغيير" at bounding box center [176, 146] width 35 height 11
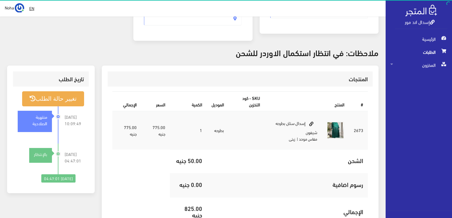
scroll to position [148, 0]
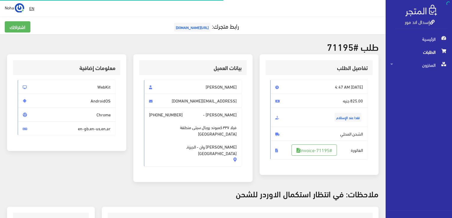
scroll to position [59, 0]
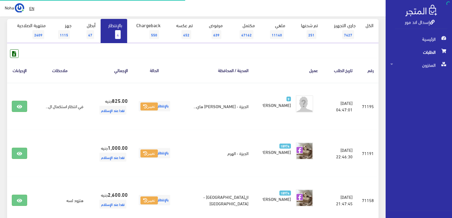
scroll to position [59, 0]
click at [115, 33] on link "بالإنتظار 4" at bounding box center [114, 31] width 27 height 24
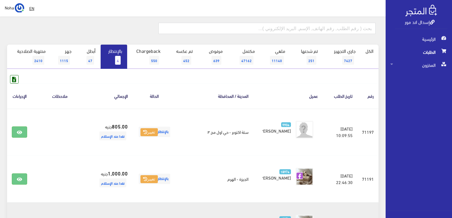
scroll to position [59, 0]
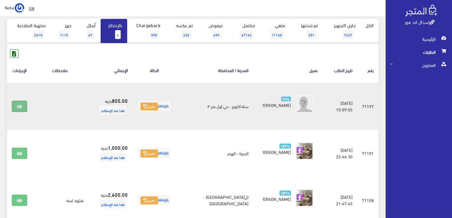
click at [15, 104] on link at bounding box center [19, 106] width 15 height 11
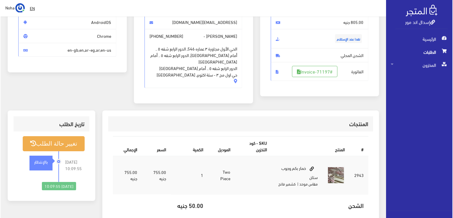
scroll to position [89, 0]
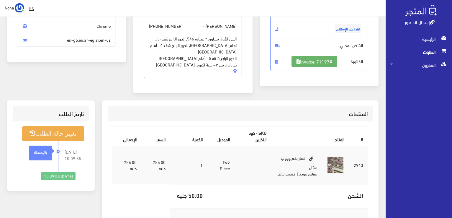
click at [315, 62] on link "#Invoice-71197" at bounding box center [314, 61] width 45 height 11
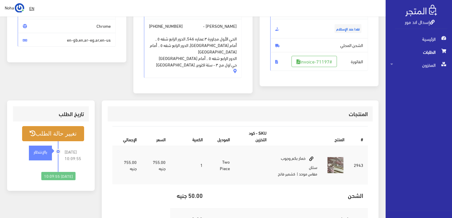
click at [59, 130] on button "تغيير حالة الطلب" at bounding box center [53, 133] width 62 height 15
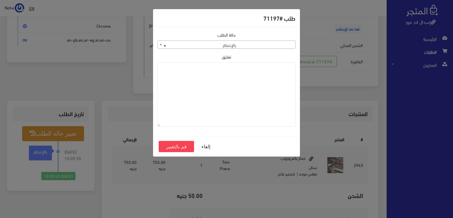
click at [211, 45] on span "× بالإنتظار" at bounding box center [227, 45] width 138 height 8
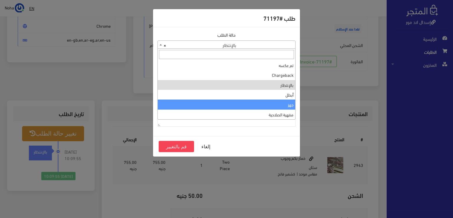
scroll to position [0, 0]
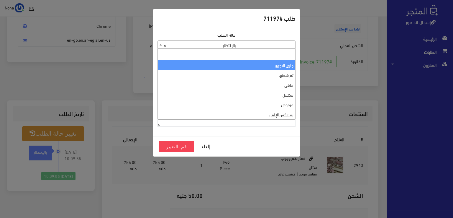
select select "1"
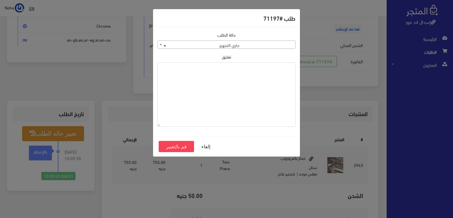
paste textarea "1134514"
type textarea "1134514"
click at [174, 145] on button "قم بالتغيير" at bounding box center [176, 146] width 35 height 11
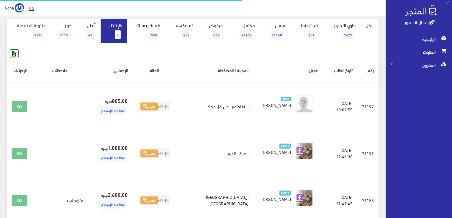
scroll to position [59, 0]
click at [111, 35] on link "بالإنتظار 4" at bounding box center [114, 31] width 27 height 24
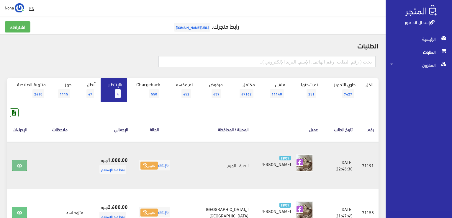
click at [19, 168] on link at bounding box center [19, 165] width 15 height 11
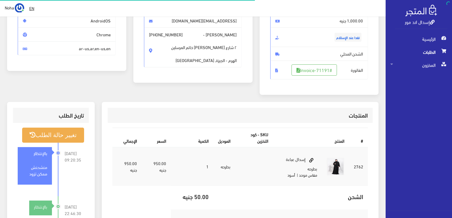
scroll to position [89, 0]
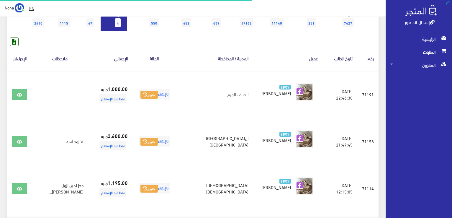
scroll to position [111, 0]
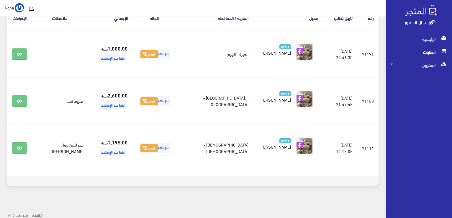
click at [418, 22] on link "إسدال اند مور" at bounding box center [420, 21] width 30 height 9
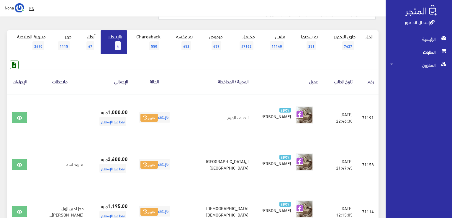
scroll to position [23, 0]
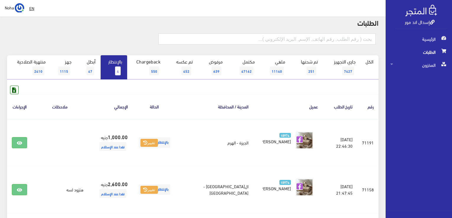
click at [125, 59] on link "بالإنتظار 4" at bounding box center [114, 67] width 27 height 24
